Goal: Information Seeking & Learning: Learn about a topic

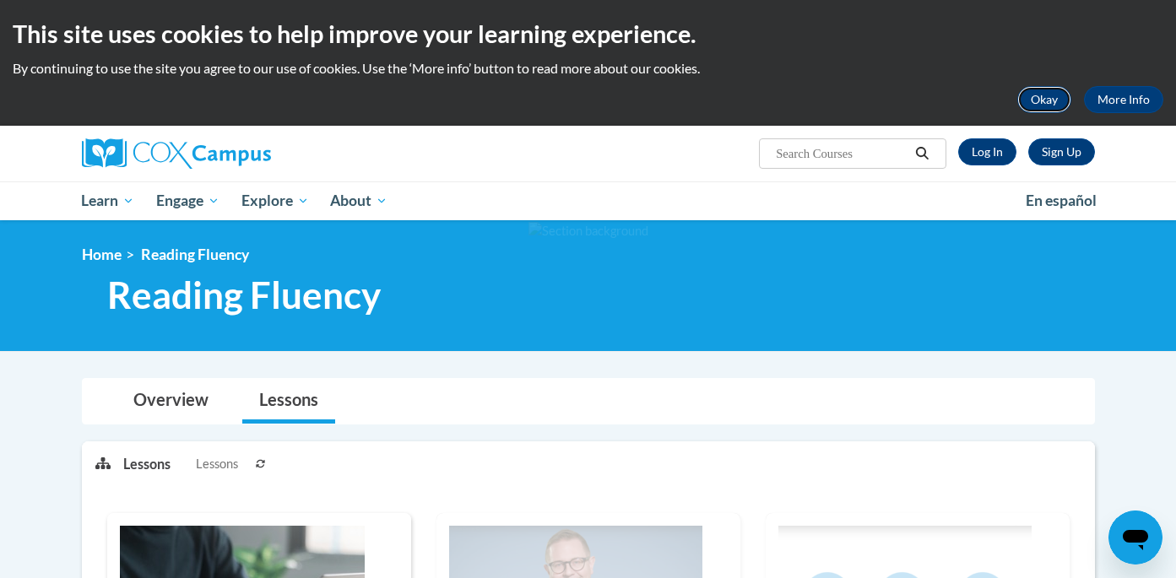
click at [1048, 95] on button "Okay" at bounding box center [1044, 99] width 54 height 27
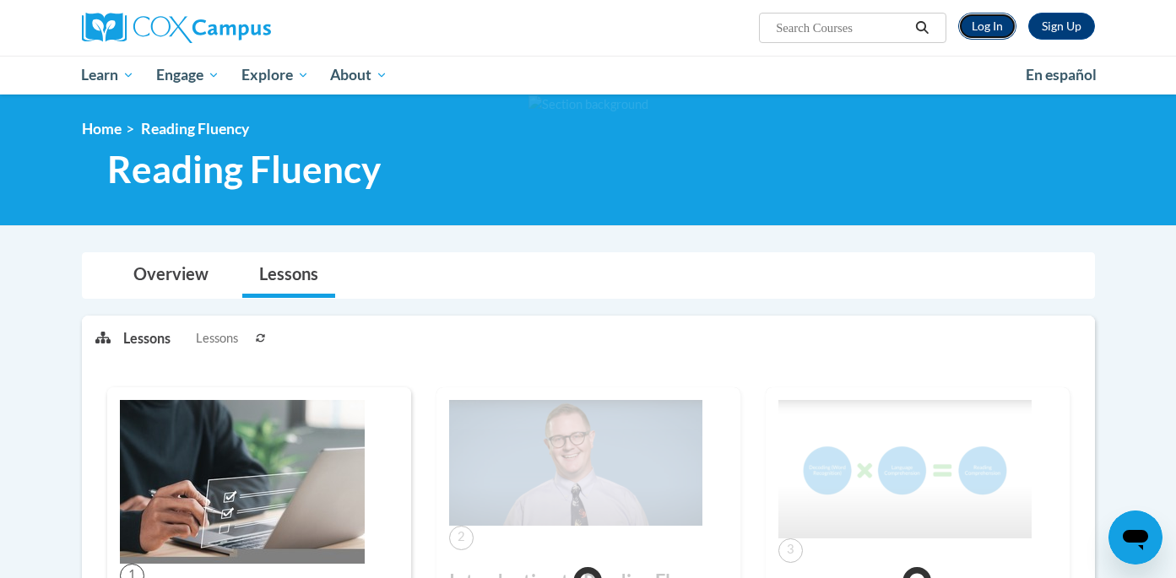
click at [982, 18] on link "Log In" at bounding box center [987, 26] width 58 height 27
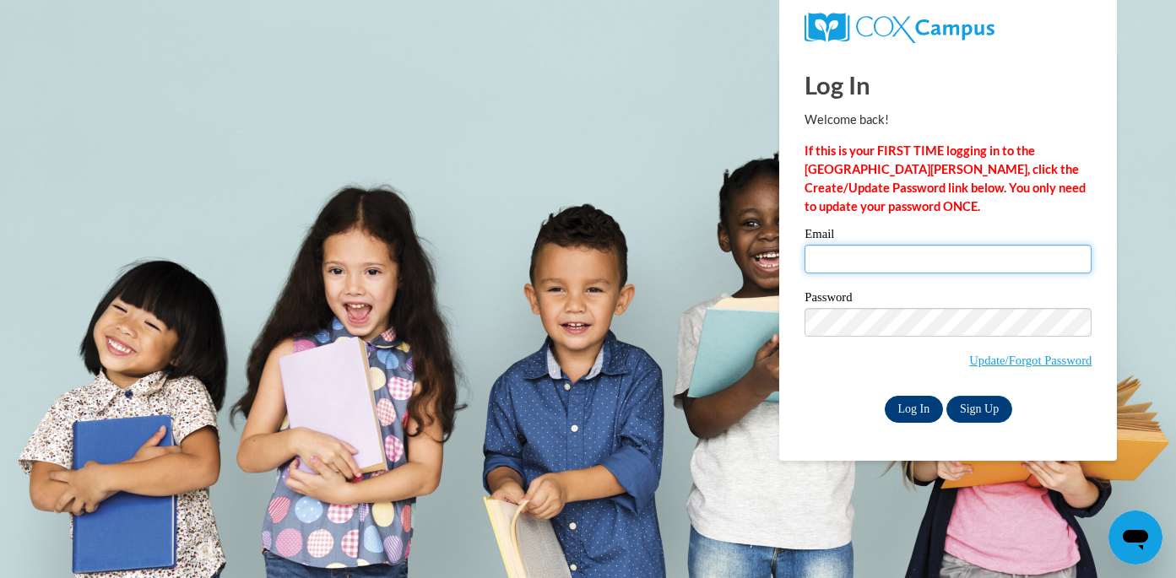
type input "hovickhaley@aasd.k12.wi.us"
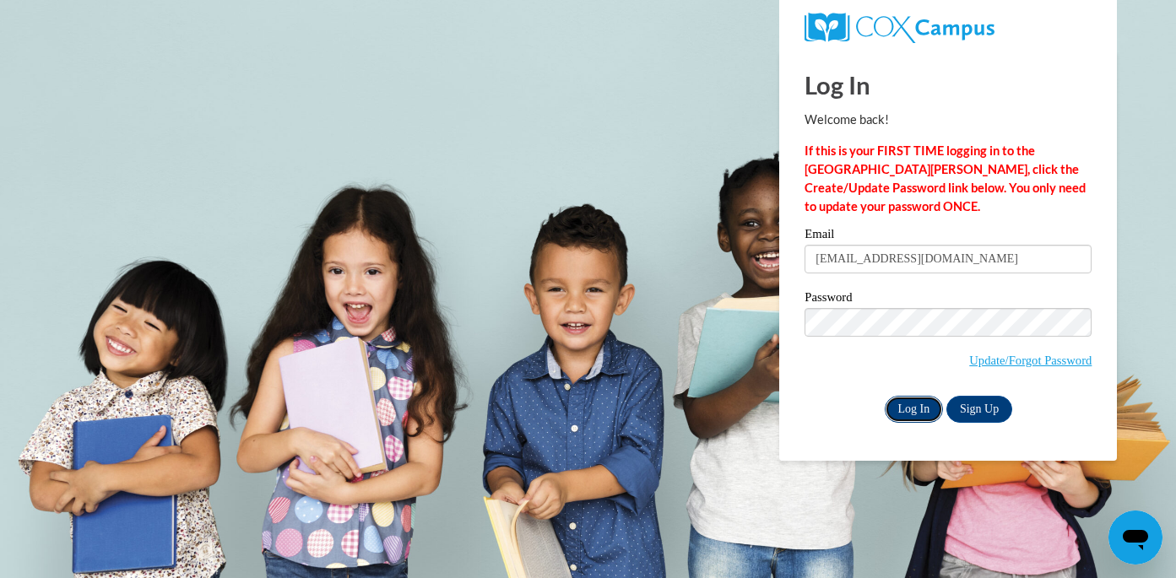
click at [919, 414] on input "Log In" at bounding box center [914, 409] width 59 height 27
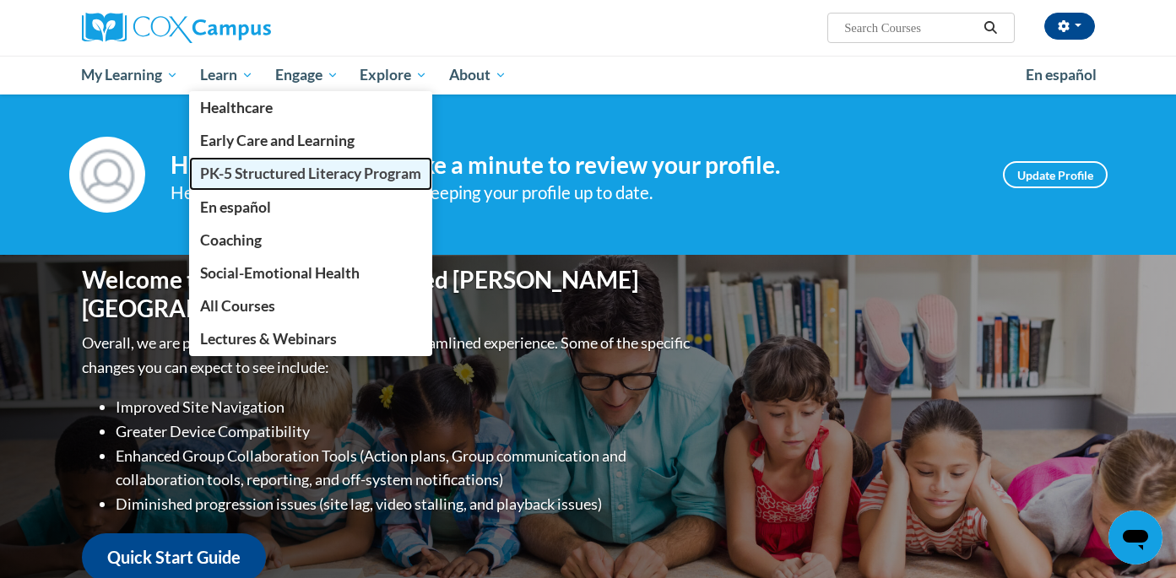
click at [263, 171] on span "PK-5 Structured Literacy Program" at bounding box center [310, 174] width 221 height 18
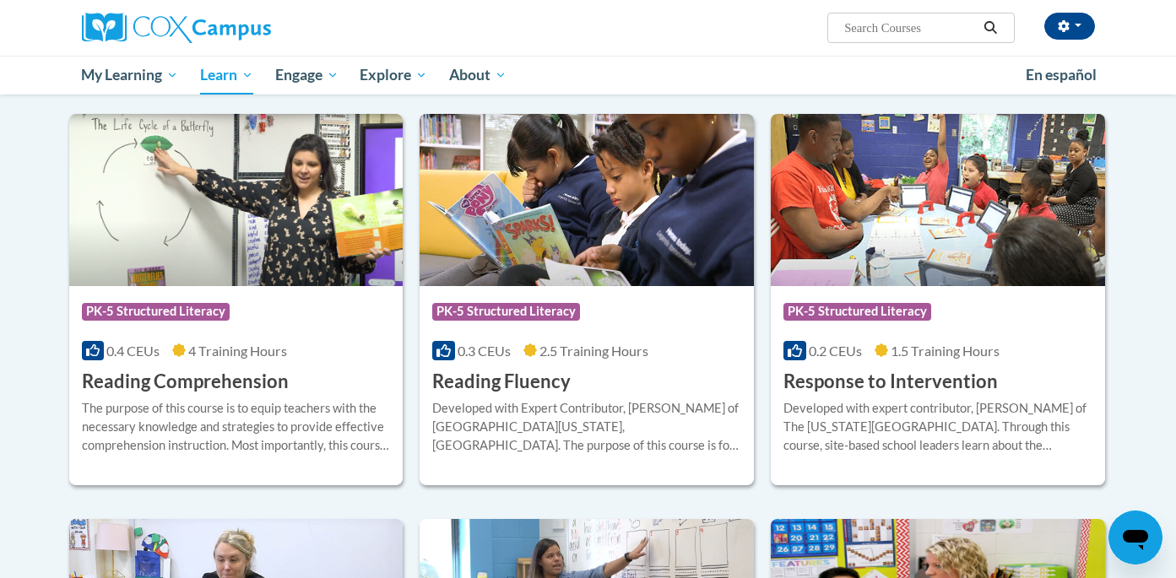
scroll to position [1344, 0]
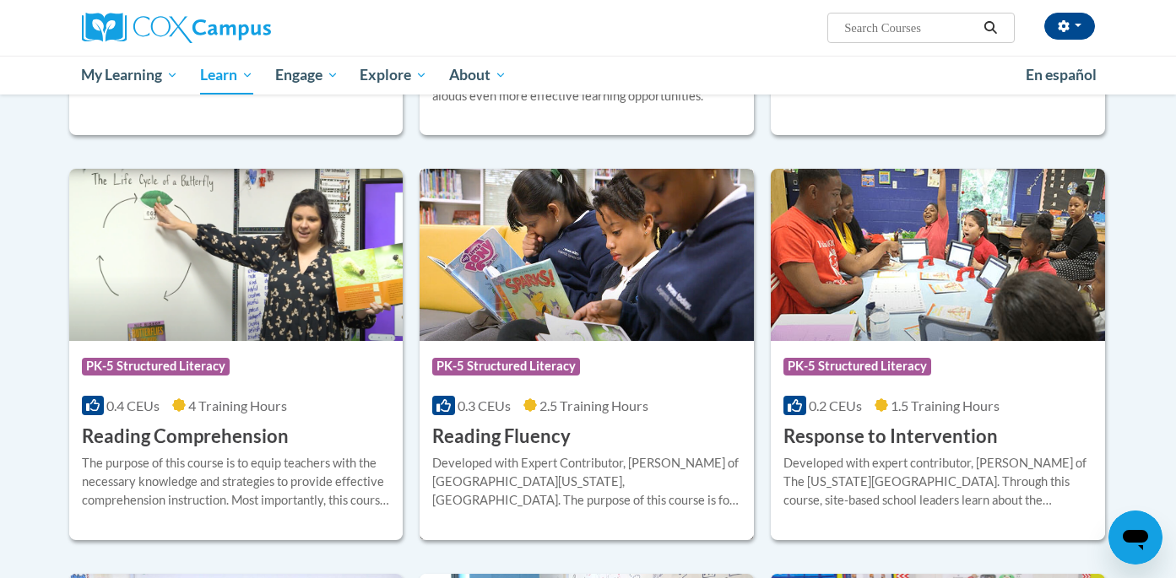
click at [544, 442] on h3 "Reading Fluency" at bounding box center [501, 437] width 138 height 26
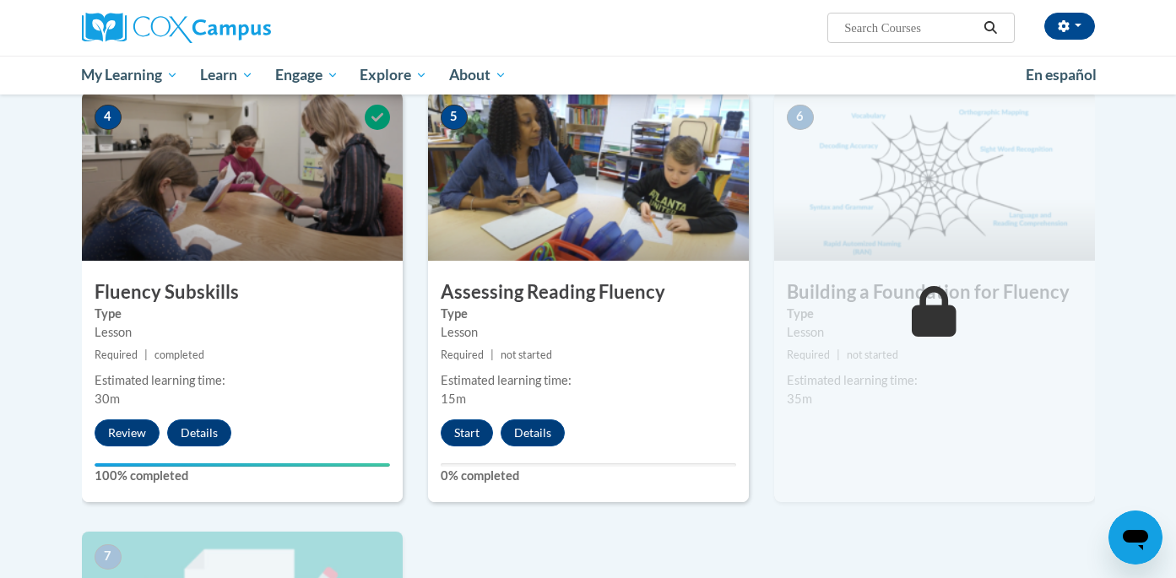
scroll to position [852, 0]
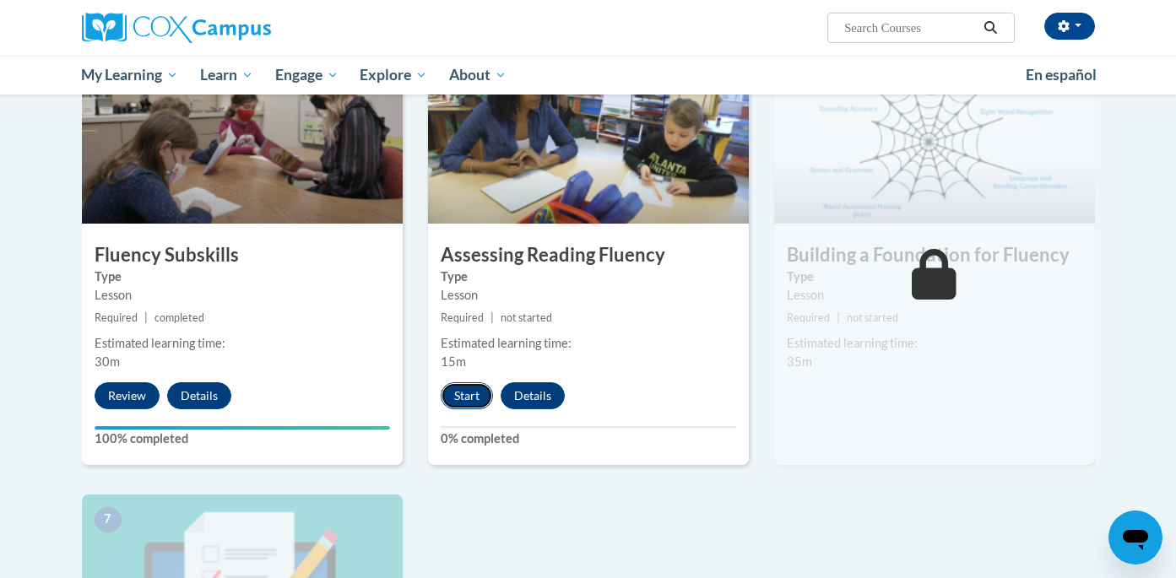
click at [464, 399] on button "Start" at bounding box center [467, 395] width 52 height 27
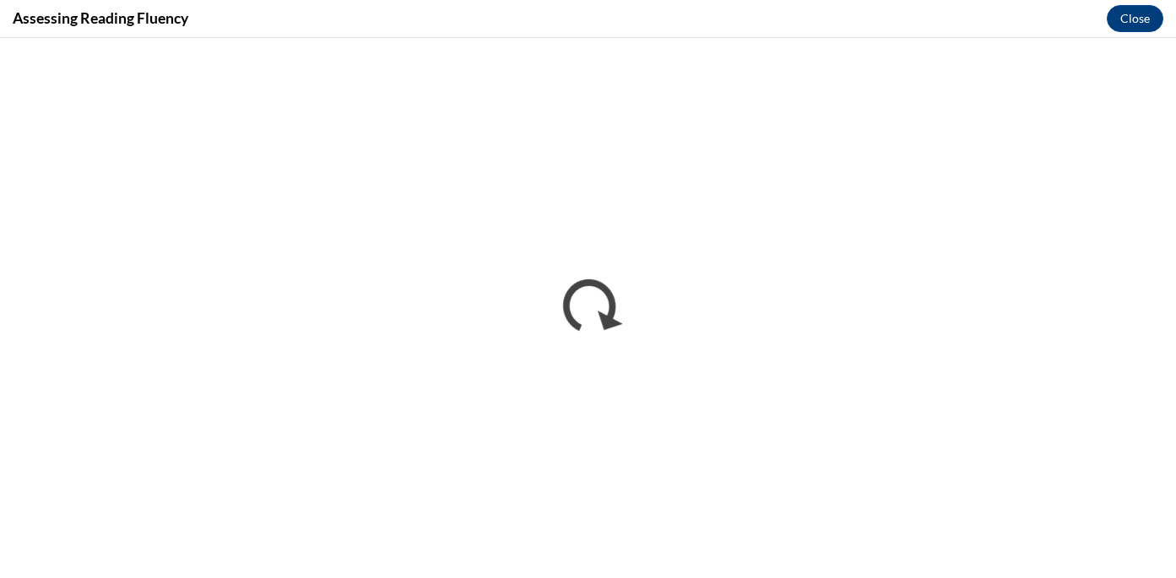
scroll to position [0, 0]
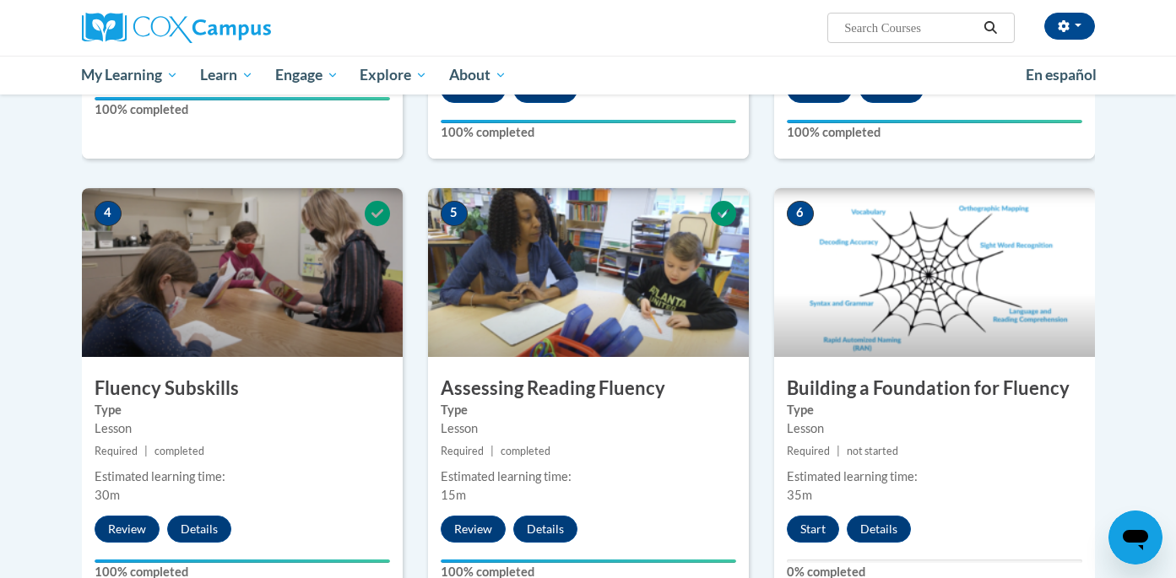
scroll to position [718, 0]
